Goal: Transaction & Acquisition: Purchase product/service

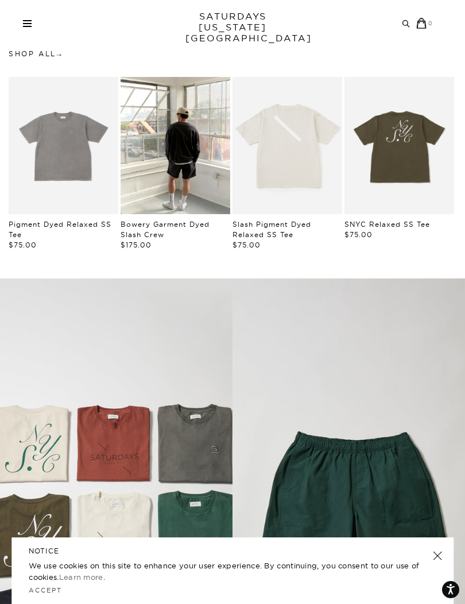
scroll to position [366, 0]
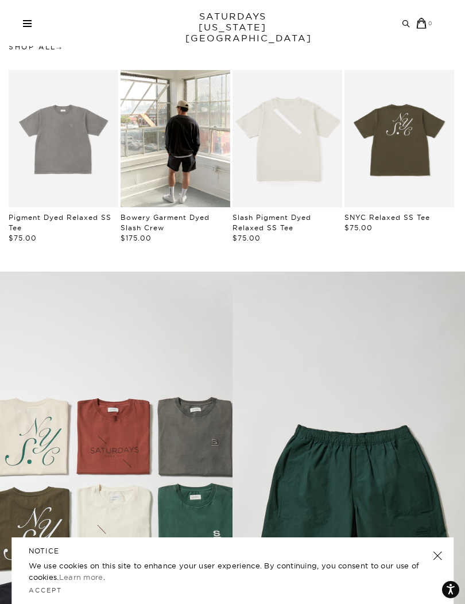
click at [407, 217] on link "SNYC Relaxed SS Tee" at bounding box center [388, 217] width 86 height 9
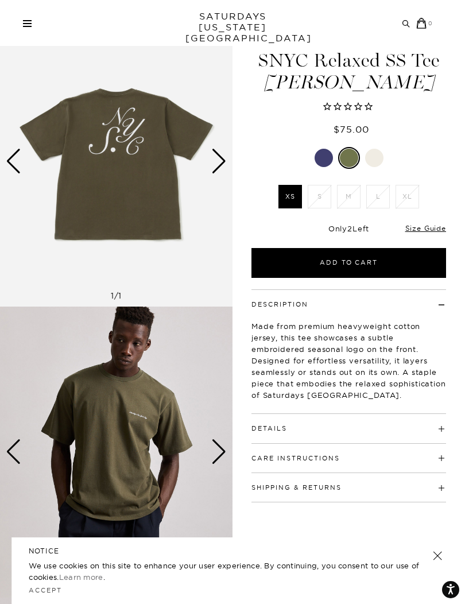
scroll to position [40, 0]
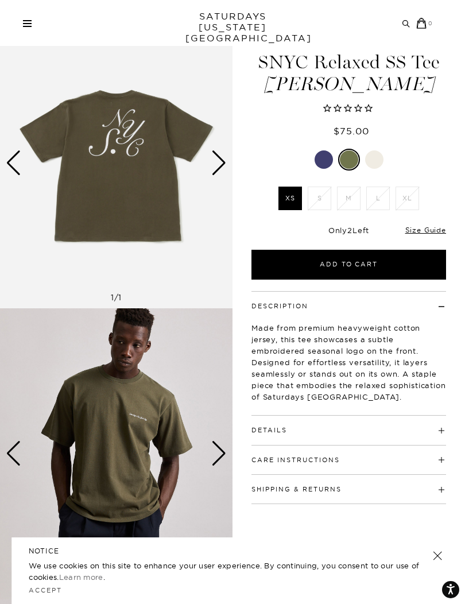
click at [323, 161] on div at bounding box center [324, 159] width 18 height 18
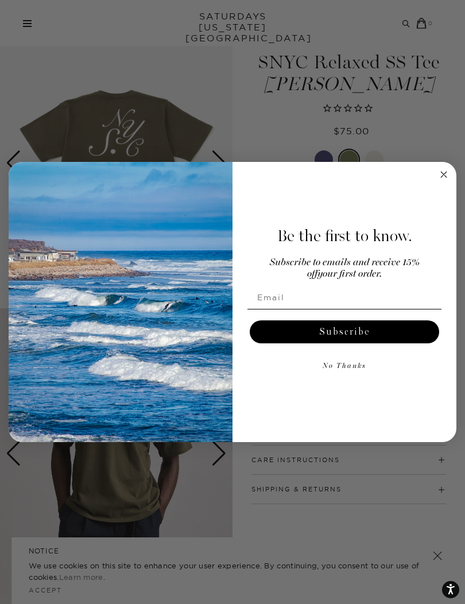
click at [444, 168] on icon "Close dialog" at bounding box center [444, 175] width 14 height 14
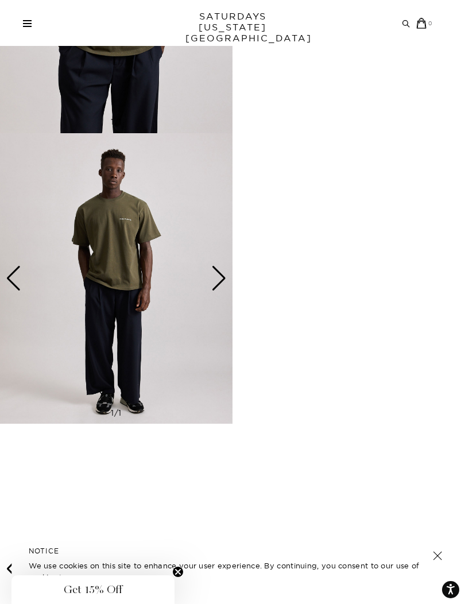
scroll to position [507, 0]
click at [26, 25] on link at bounding box center [27, 23] width 9 height 7
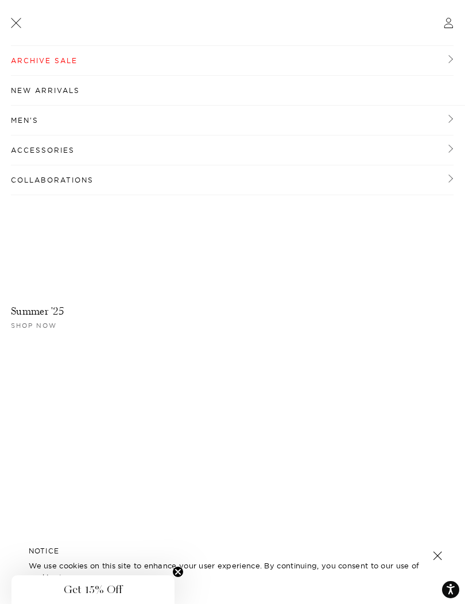
scroll to position [0, 0]
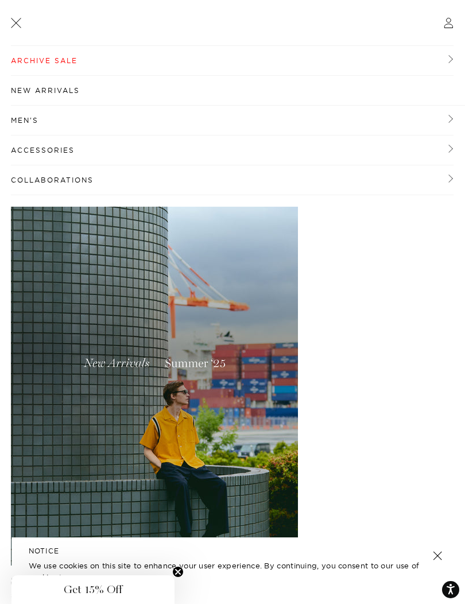
click at [26, 123] on link "Men's" at bounding box center [232, 121] width 443 height 30
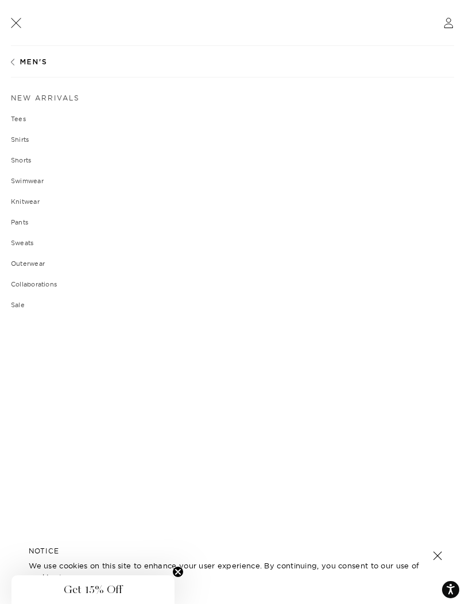
click at [17, 225] on link "Pants" at bounding box center [232, 222] width 443 height 7
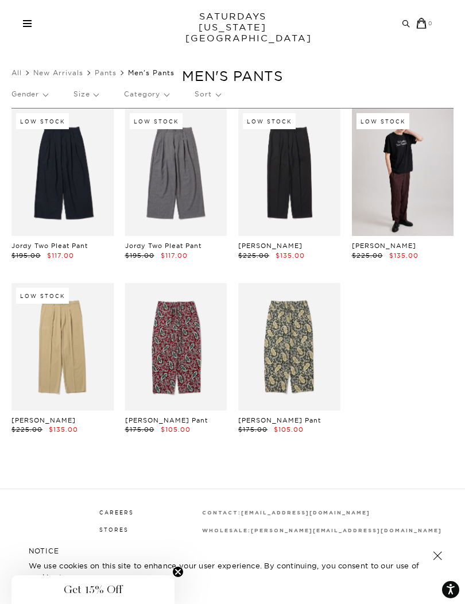
scroll to position [27, 0]
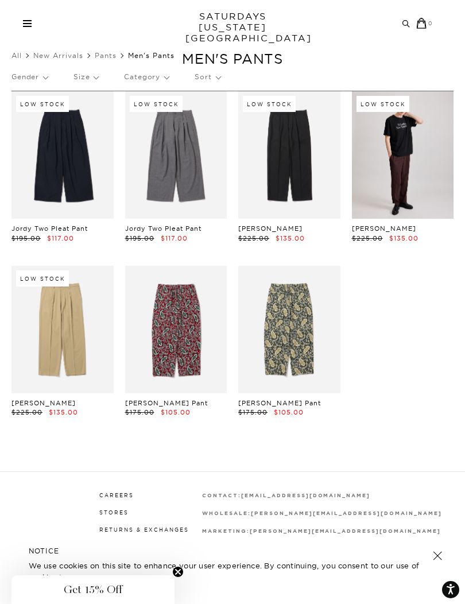
click at [421, 196] on link at bounding box center [403, 154] width 102 height 127
